Goal: Task Accomplishment & Management: Manage account settings

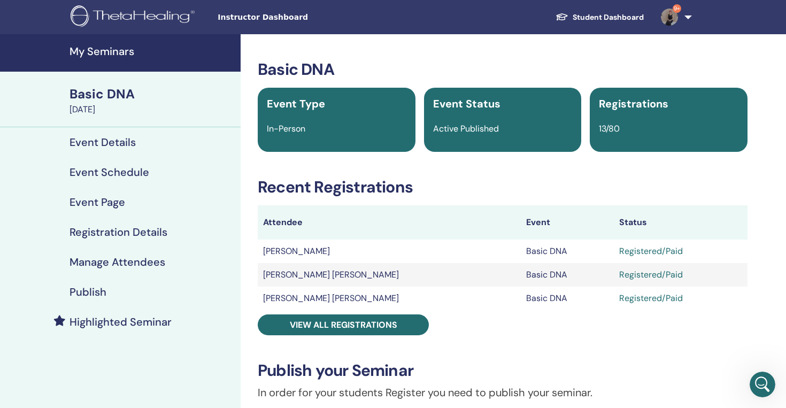
scroll to position [3838, 0]
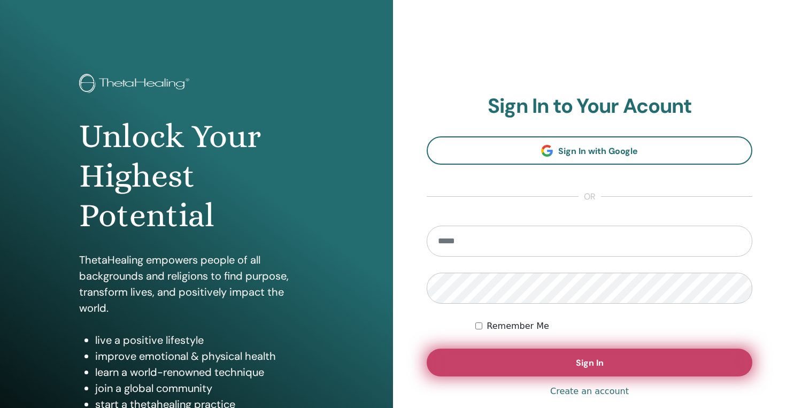
type input "**********"
click at [599, 368] on span "Sign In" at bounding box center [590, 362] width 28 height 11
